Goal: Information Seeking & Learning: Learn about a topic

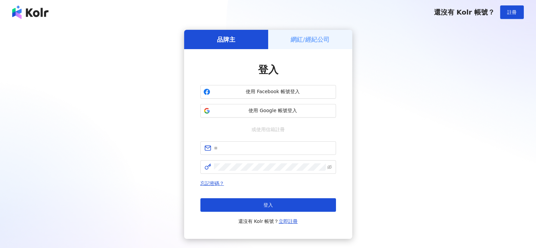
click at [301, 41] on h5 "網紅/經紀公司" at bounding box center [310, 39] width 39 height 8
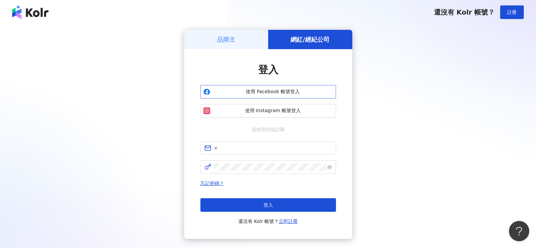
click at [275, 91] on span "使用 Facebook 帳號登入" at bounding box center [273, 91] width 120 height 7
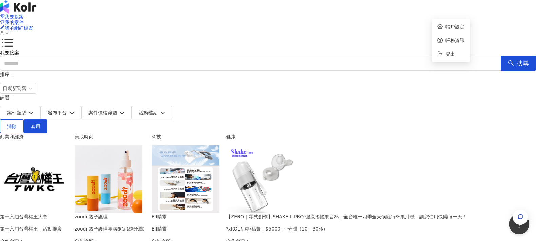
click at [5, 31] on icon at bounding box center [2, 33] width 5 height 5
click at [24, 20] on span "我的案件" at bounding box center [14, 22] width 19 height 5
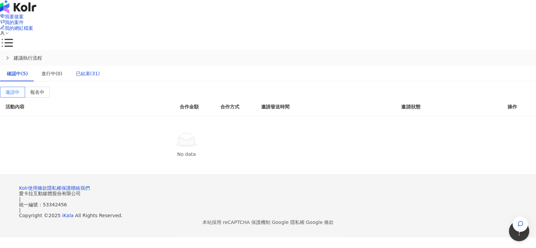
click at [100, 70] on div "已結束(31)" at bounding box center [88, 73] width 24 height 7
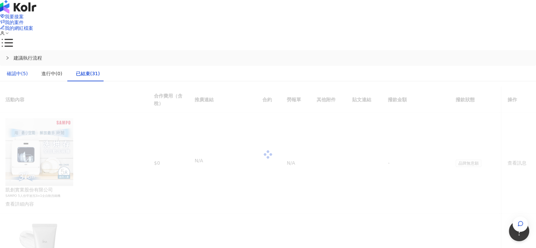
click at [28, 70] on div "確認中(5)" at bounding box center [17, 73] width 21 height 7
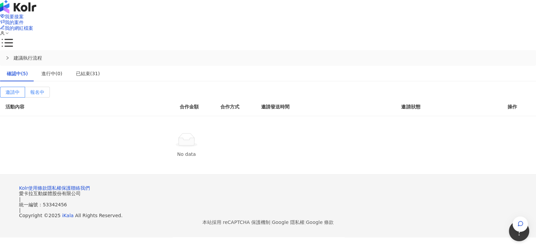
click at [44, 89] on span "報名中" at bounding box center [37, 91] width 14 height 5
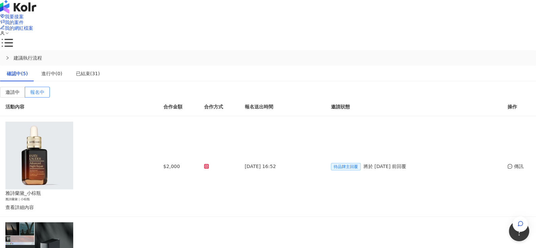
click at [36, 14] on img at bounding box center [18, 7] width 36 height 14
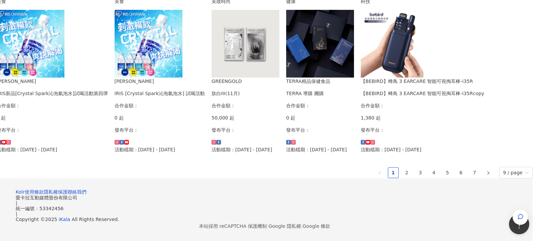
scroll to position [474, 48]
click at [402, 168] on link "2" at bounding box center [407, 173] width 10 height 10
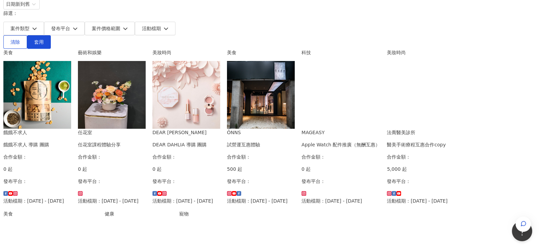
scroll to position [77, 0]
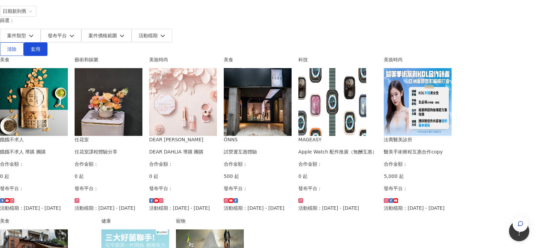
click at [217, 89] on img at bounding box center [183, 102] width 68 height 68
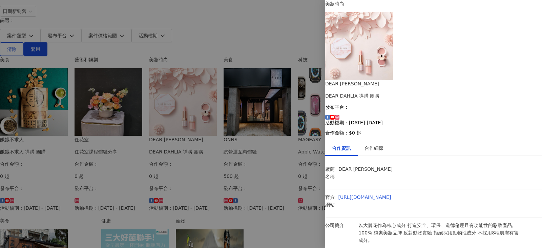
scroll to position [24, 0]
click at [384, 144] on div "合作細節" at bounding box center [374, 147] width 19 height 7
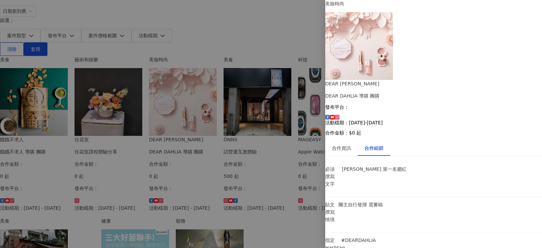
click at [319, 121] on div at bounding box center [271, 124] width 542 height 248
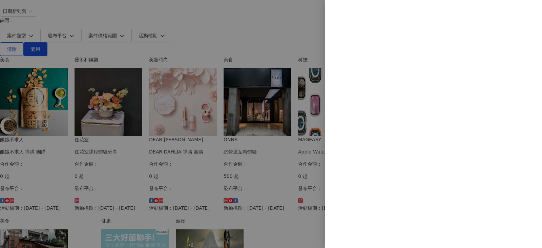
scroll to position [0, 0]
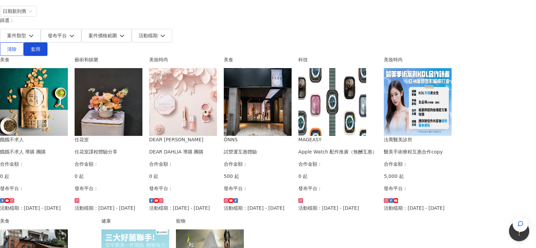
click at [217, 136] on div "DEAR [PERSON_NAME]" at bounding box center [183, 139] width 68 height 7
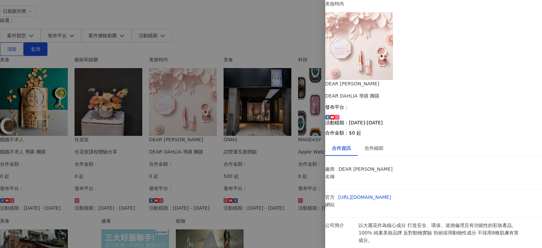
scroll to position [24, 0]
click at [335, 165] on p "廠商名稱" at bounding box center [330, 172] width 10 height 15
click at [302, 126] on div at bounding box center [271, 124] width 542 height 248
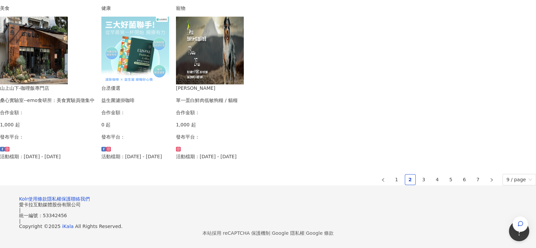
scroll to position [459, 0]
click at [419, 175] on link "3" at bounding box center [424, 180] width 10 height 10
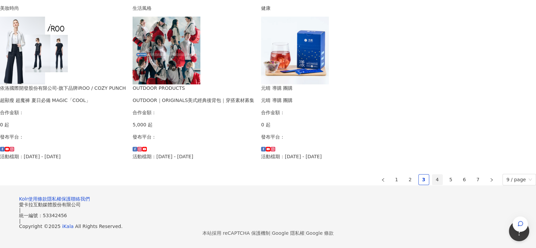
click at [432, 175] on link "4" at bounding box center [437, 180] width 10 height 10
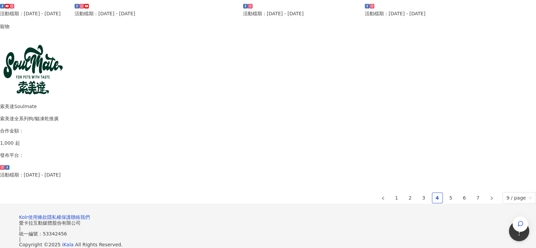
scroll to position [476, 0]
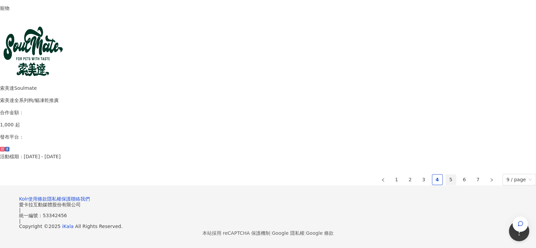
click at [446, 175] on link "5" at bounding box center [451, 180] width 10 height 10
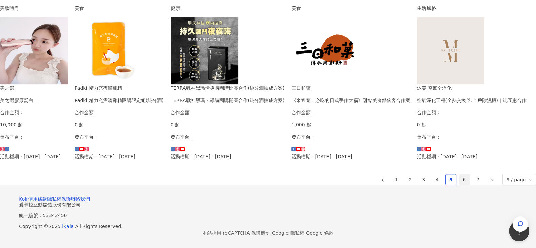
click at [459, 175] on link "6" at bounding box center [464, 180] width 10 height 10
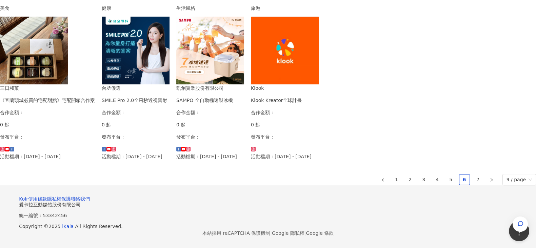
scroll to position [467, 0]
click at [473, 175] on link "7" at bounding box center [478, 180] width 10 height 10
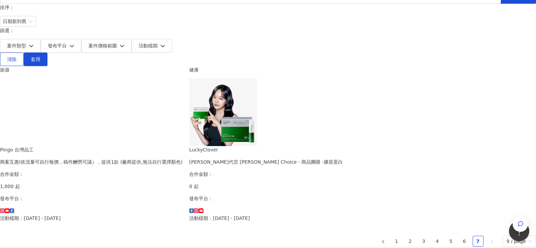
scroll to position [17, 0]
